Goal: Transaction & Acquisition: Purchase product/service

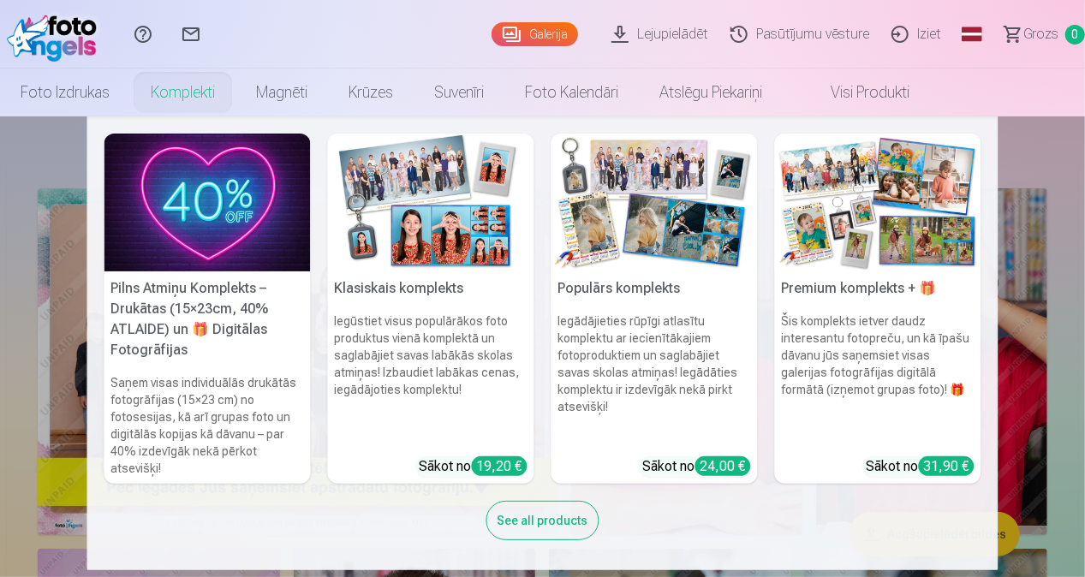
click at [184, 86] on link "Komplekti" at bounding box center [182, 92] width 105 height 48
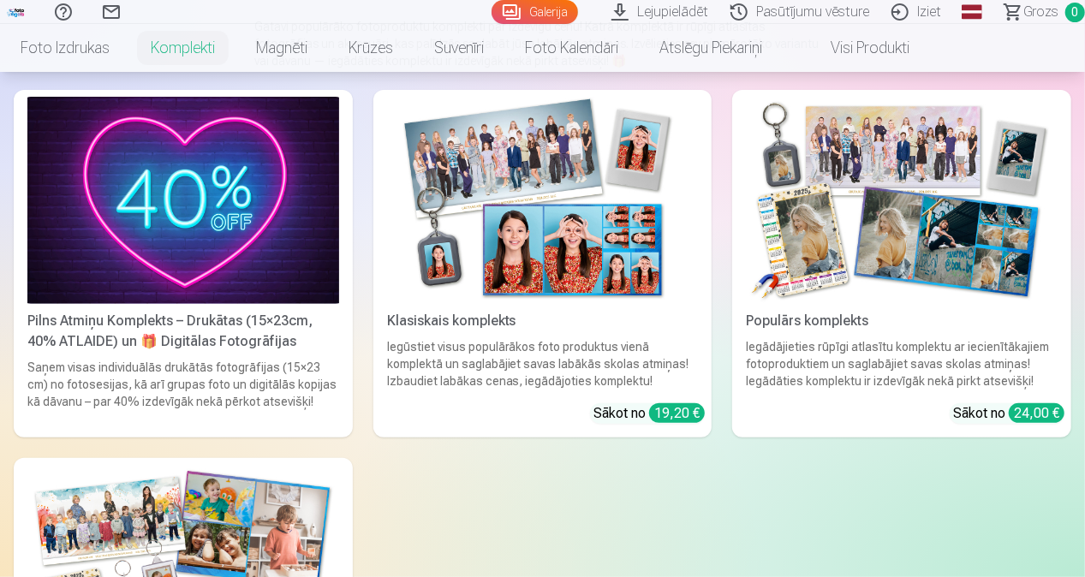
scroll to position [171, 0]
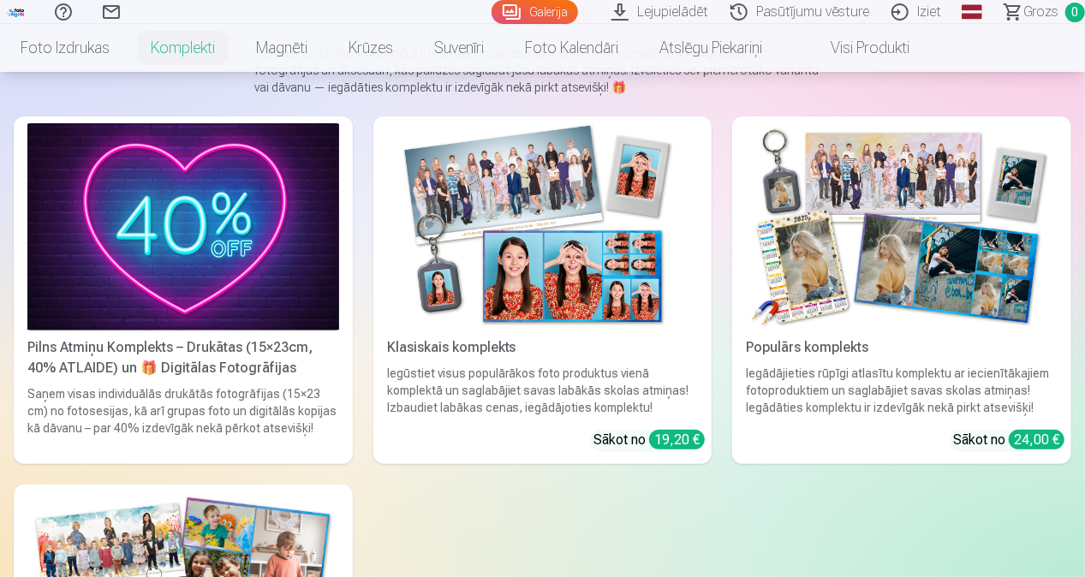
click at [121, 349] on div "Pilns Atmiņu Komplekts – Drukātas (15×23cm, 40% ATLAIDE) un 🎁 Digitālas Fotogrā…" at bounding box center [183, 357] width 325 height 41
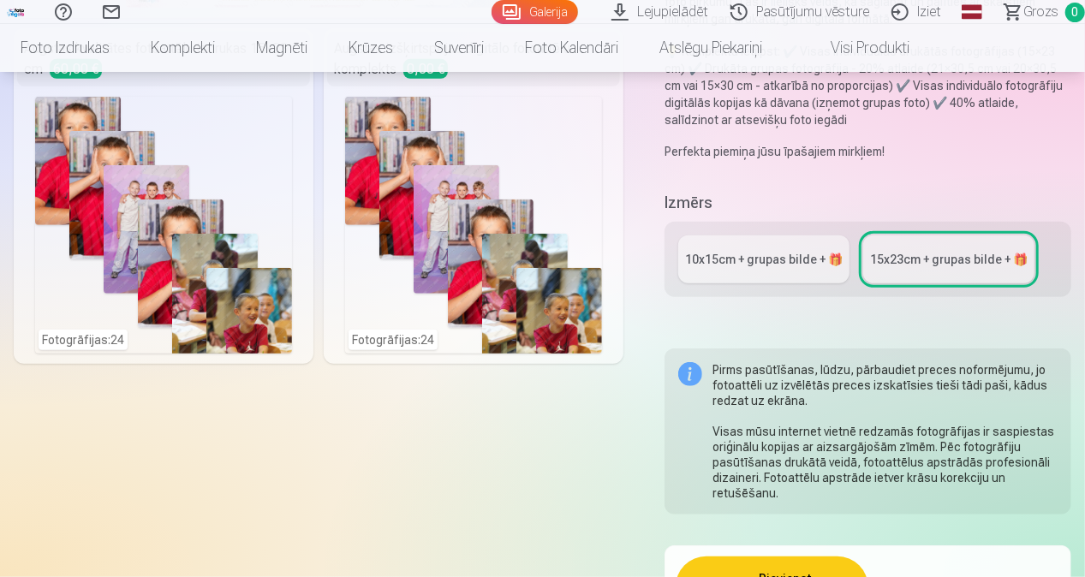
scroll to position [428, 0]
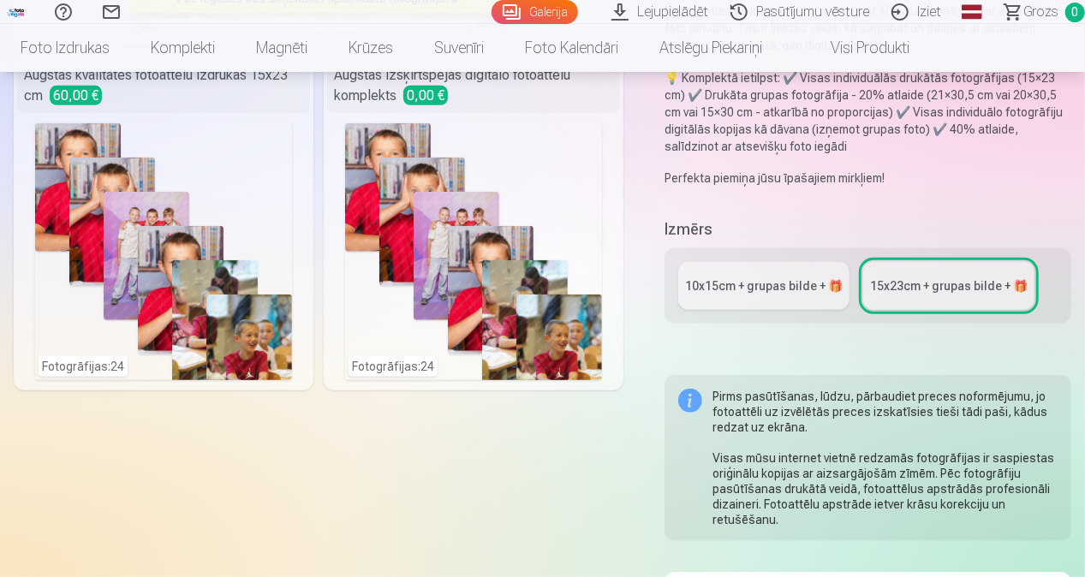
click at [704, 294] on div "10x15сm + grupas bilde + 🎁" at bounding box center [764, 285] width 158 height 17
